Goal: Task Accomplishment & Management: Manage account settings

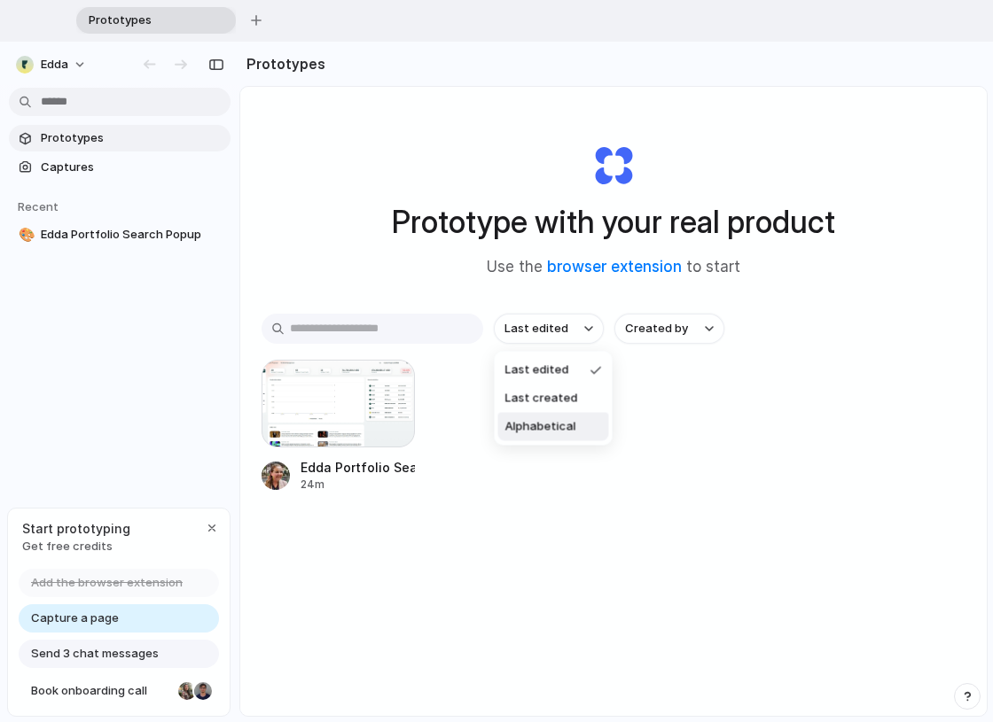
click at [581, 528] on div "Last edited Last created Alphabetical" at bounding box center [496, 361] width 993 height 722
click at [394, 386] on div "button" at bounding box center [389, 385] width 14 height 14
click at [444, 527] on div "Open in new tab Rename Copy link Delete" at bounding box center [496, 361] width 993 height 722
click at [311, 424] on div at bounding box center [337, 404] width 153 height 88
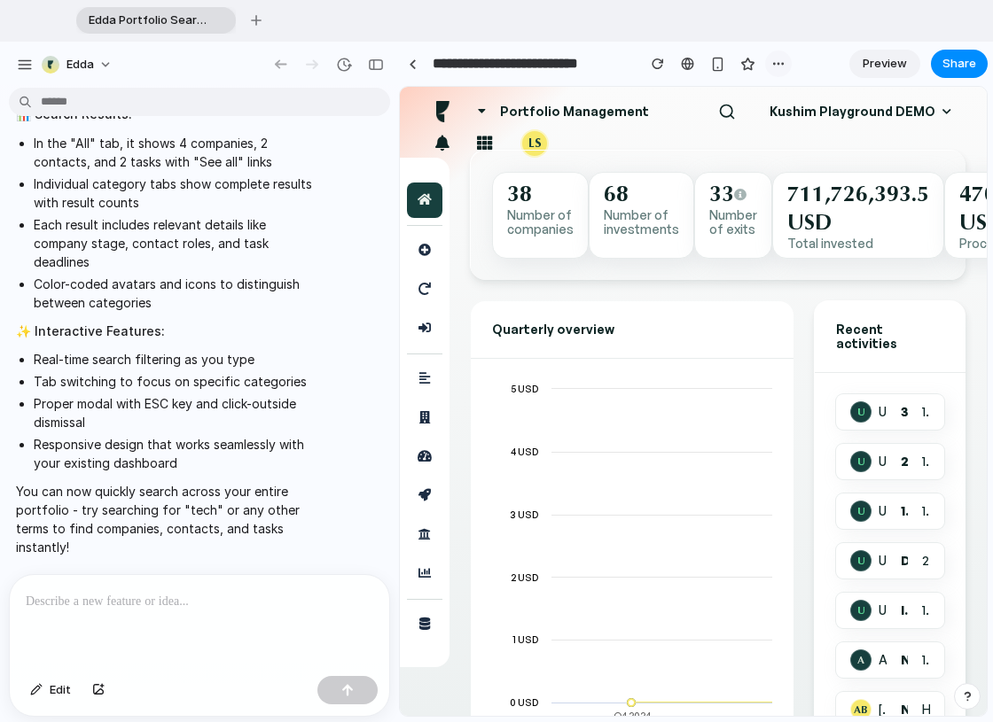
click at [777, 68] on div "button" at bounding box center [778, 64] width 14 height 14
click at [99, 59] on div "Duplicate Delete" at bounding box center [496, 361] width 993 height 722
click at [103, 65] on button "Edda" at bounding box center [78, 65] width 87 height 28
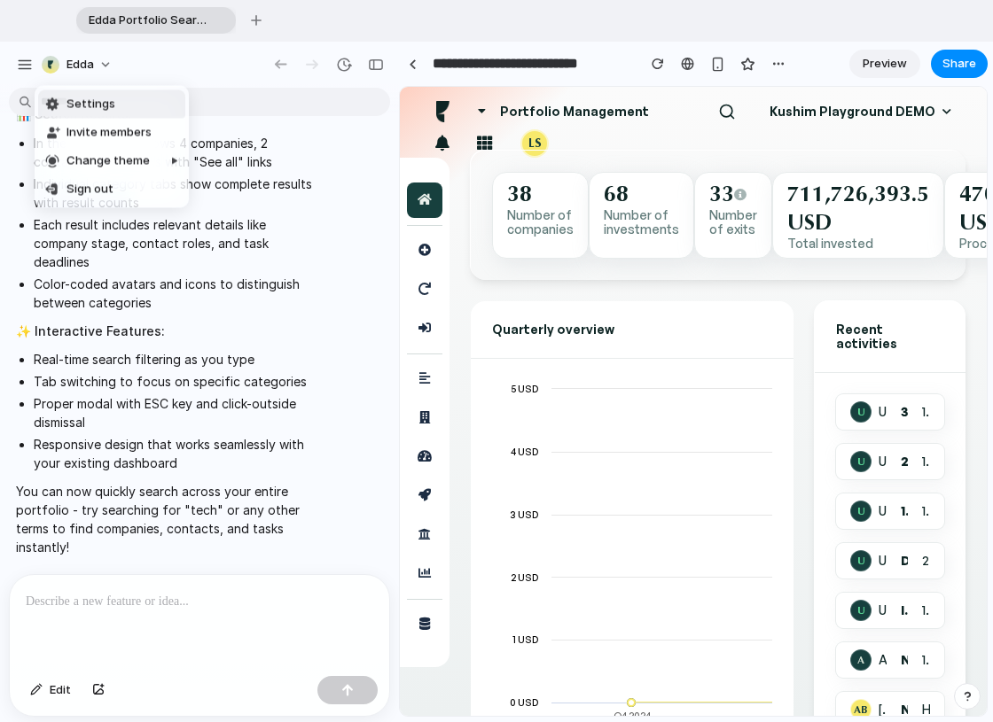
click at [26, 66] on div "Settings Invite members Change theme Sign out" at bounding box center [496, 361] width 993 height 722
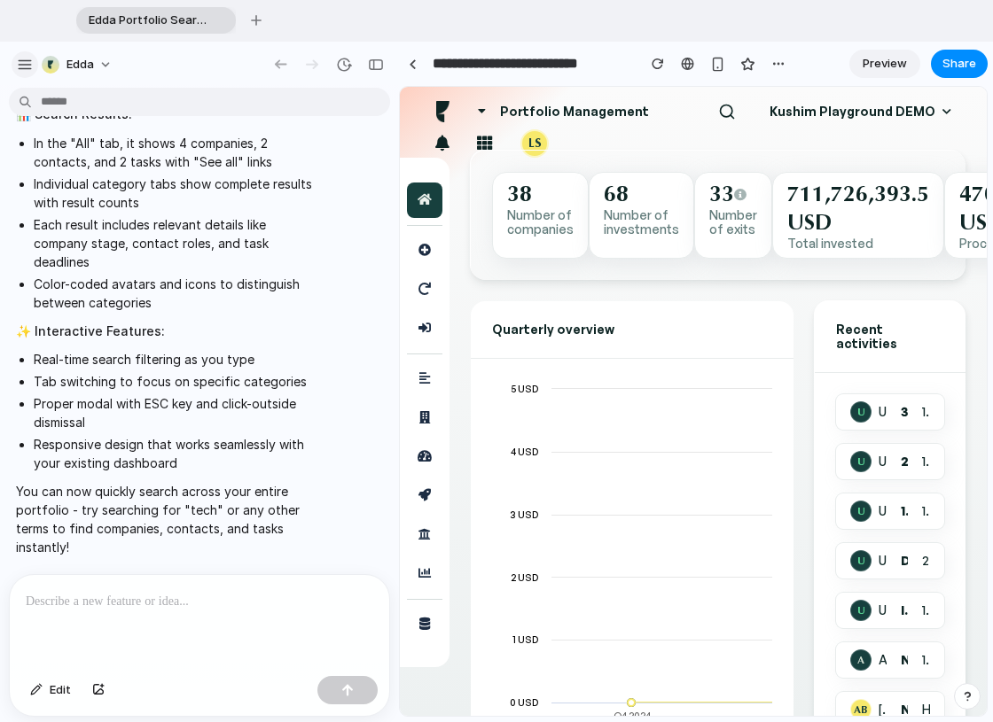
click at [25, 63] on div "button" at bounding box center [25, 65] width 16 height 16
